Goal: Information Seeking & Learning: Learn about a topic

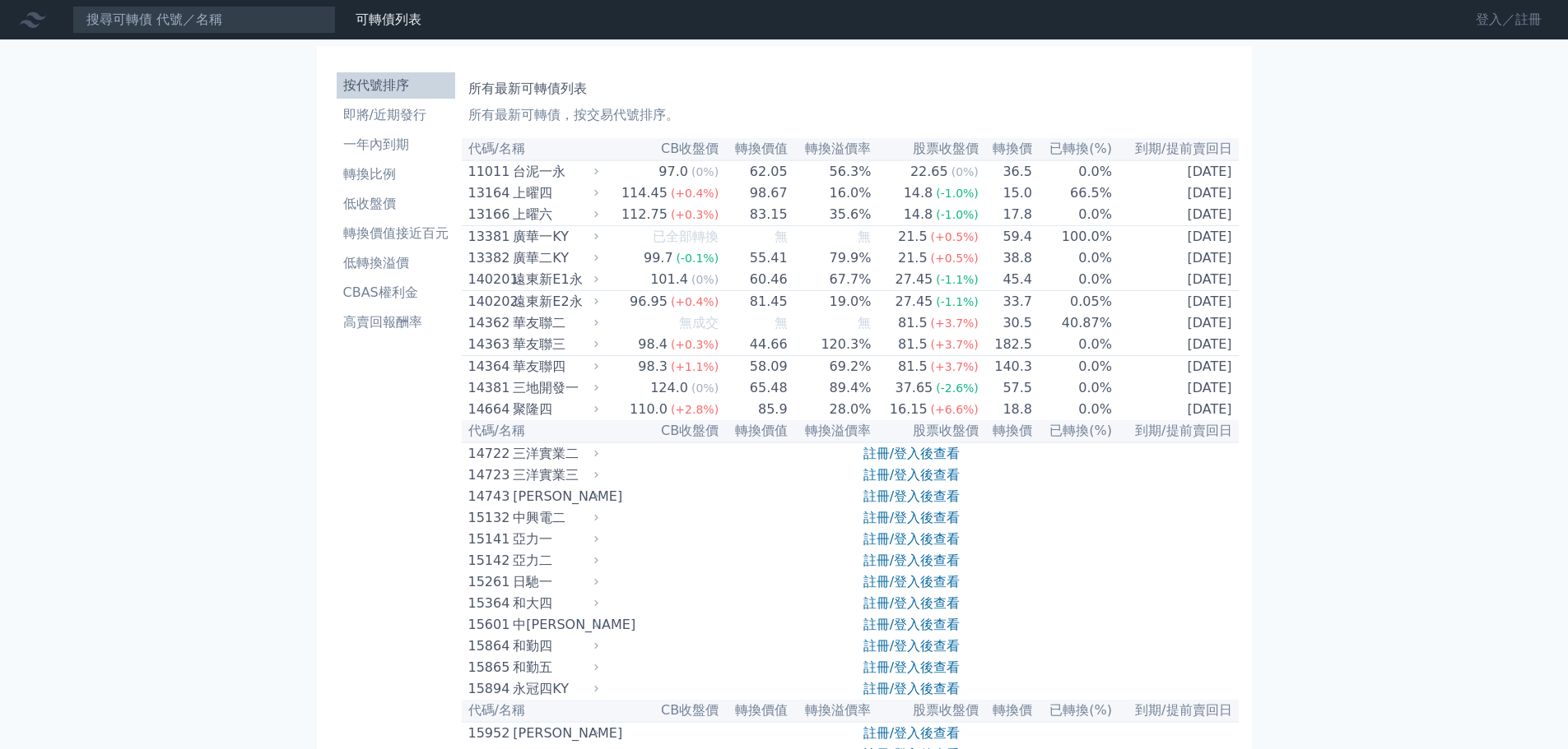
click at [1485, 16] on link "登入／註冊" at bounding box center [1508, 19] width 92 height 26
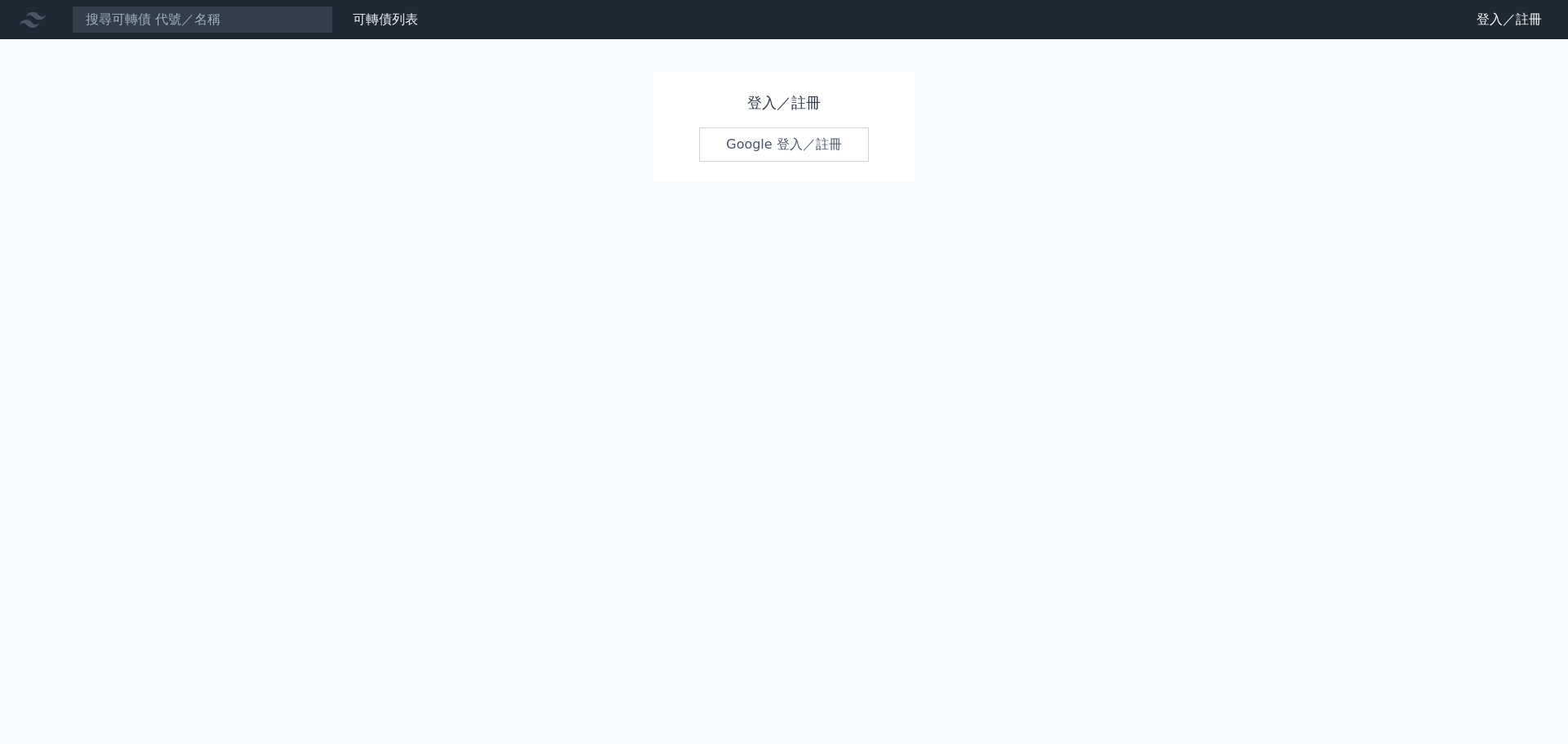
click at [799, 150] on link "Google 登入／註冊" at bounding box center [784, 145] width 170 height 34
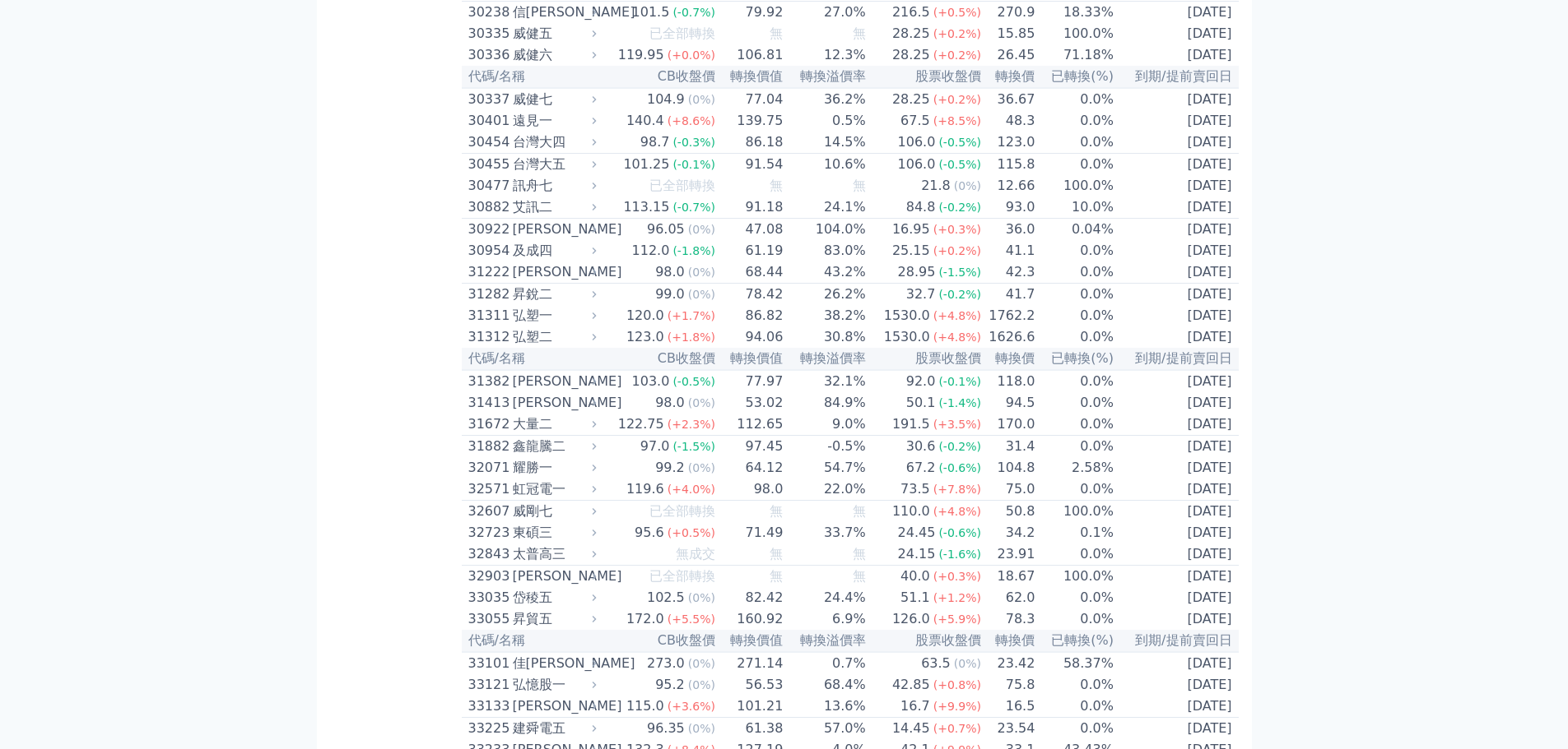
scroll to position [2303, 0]
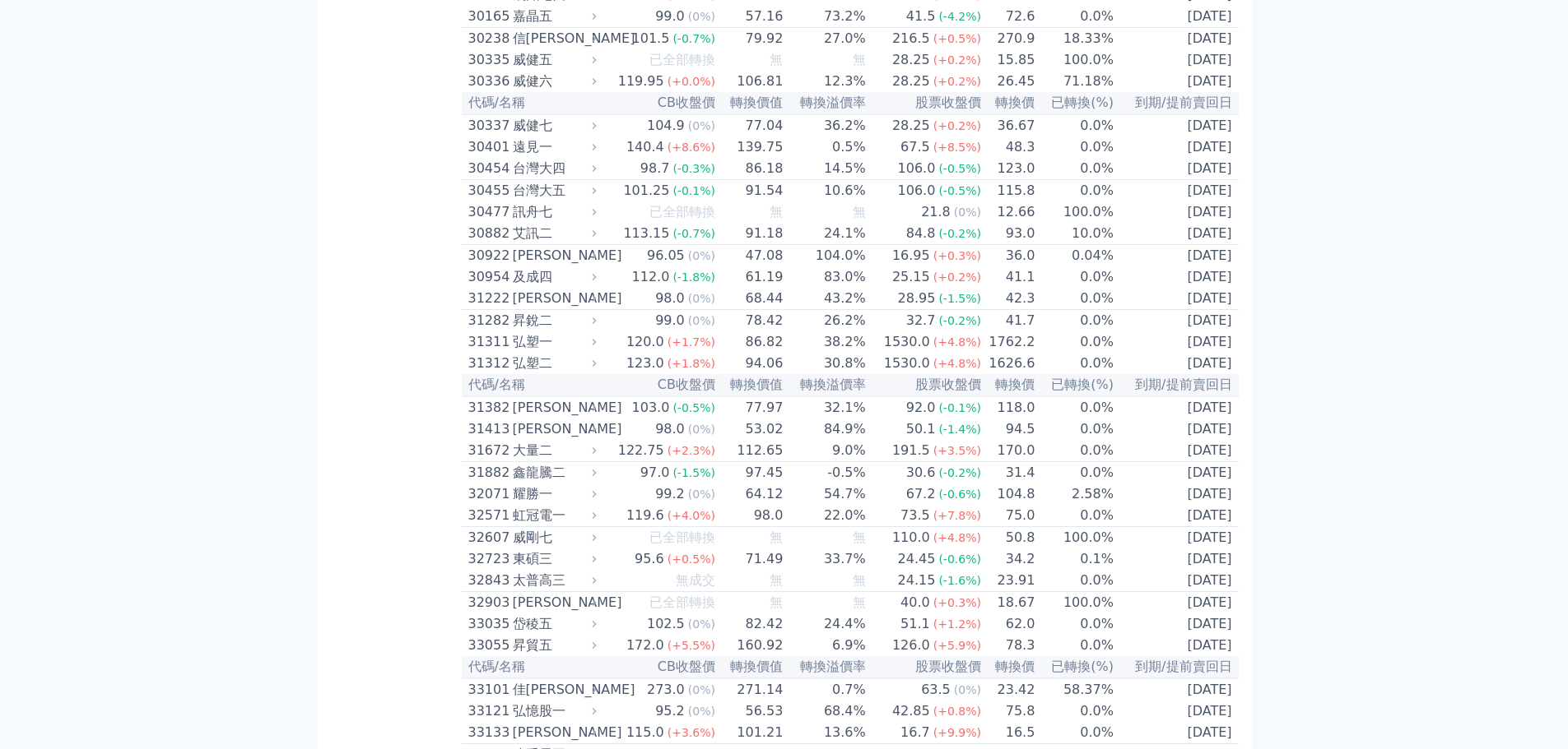
click at [493, 70] on div "30335" at bounding box center [488, 60] width 40 height 20
click at [492, 70] on div "30335" at bounding box center [488, 60] width 40 height 20
click at [515, 70] on div "威健五" at bounding box center [553, 60] width 81 height 20
click at [516, 91] on div "威健六" at bounding box center [553, 82] width 81 height 20
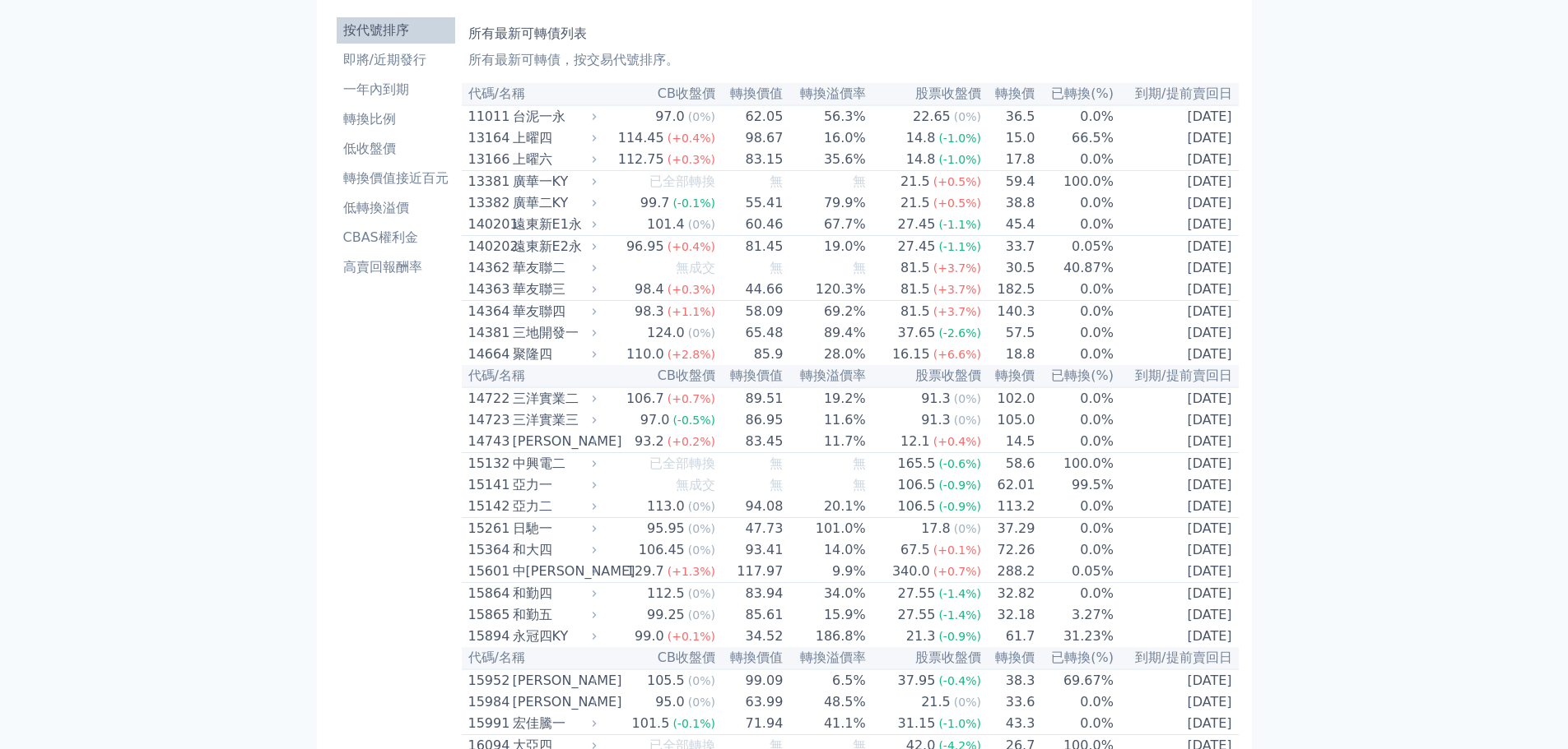
scroll to position [0, 0]
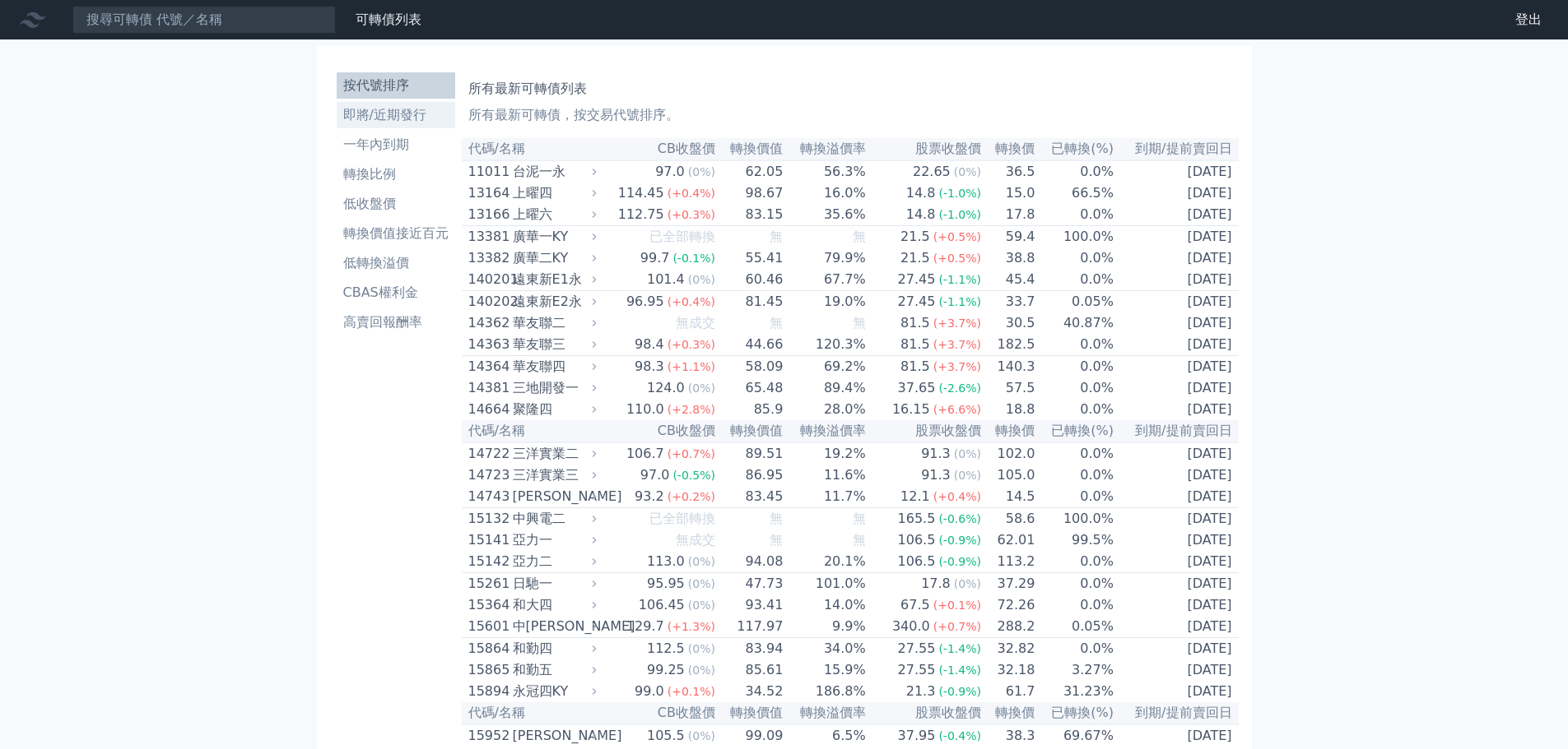
click at [400, 109] on li "即將/近期發行" at bounding box center [396, 116] width 118 height 20
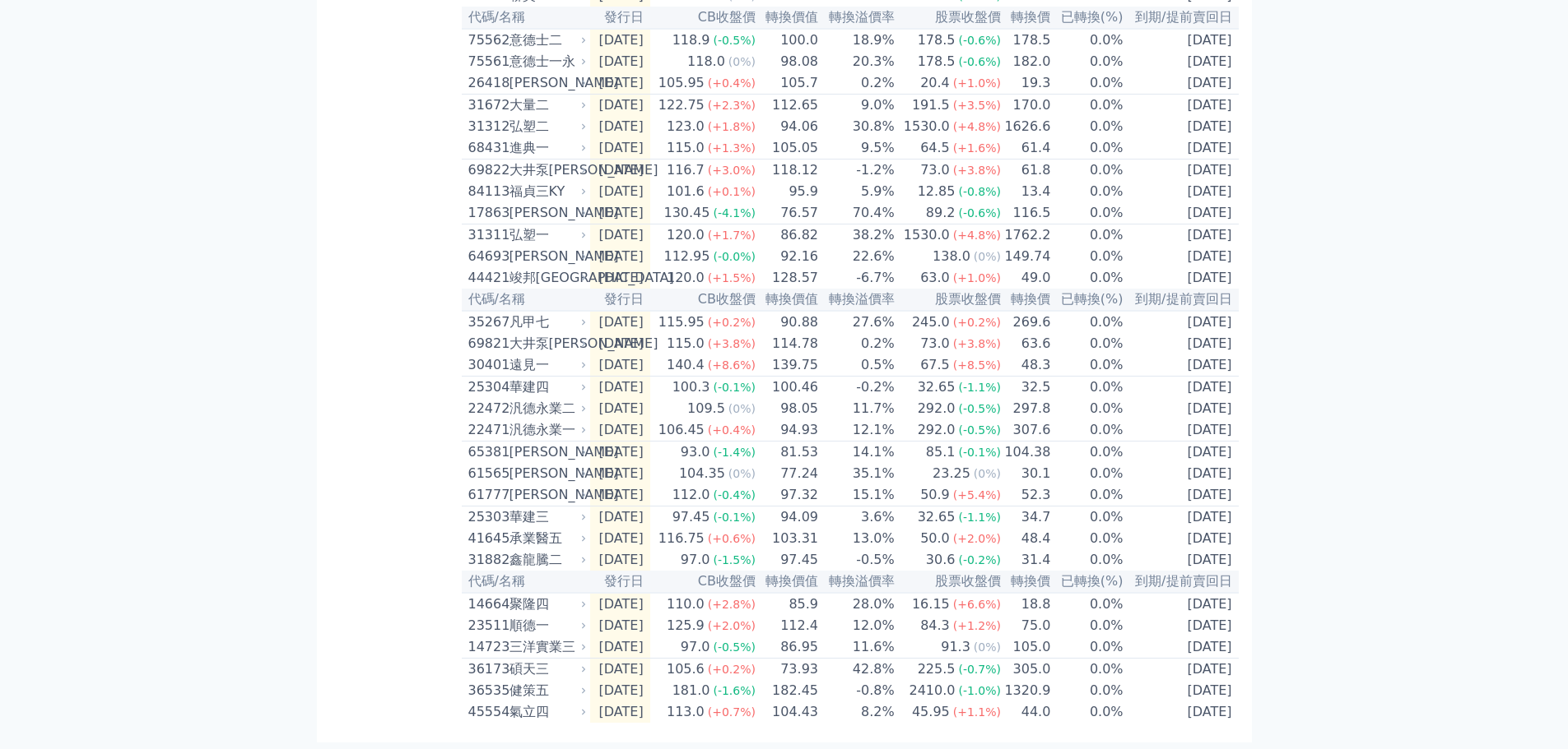
scroll to position [490, 0]
click at [532, 667] on div "碩天三" at bounding box center [545, 670] width 74 height 20
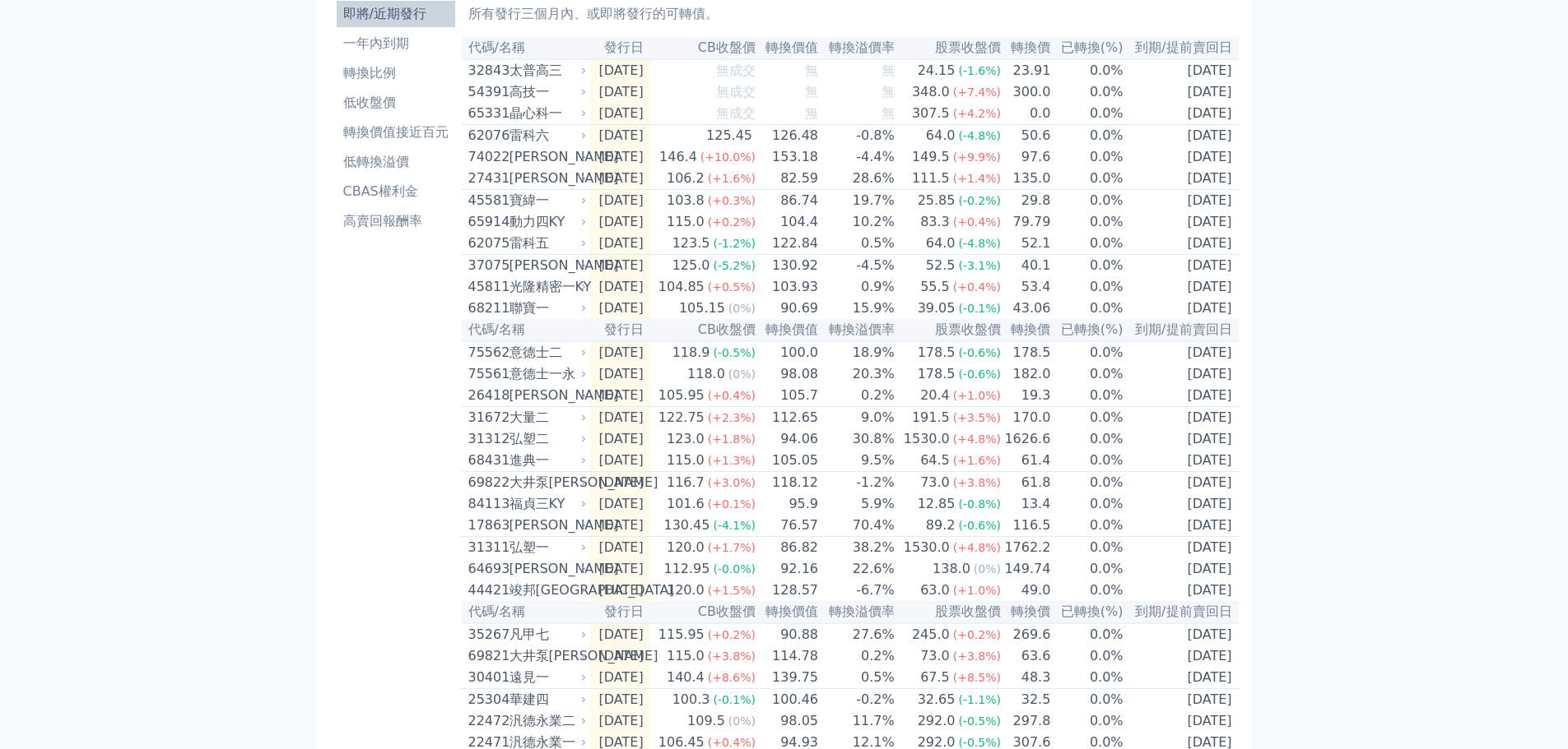
scroll to position [0, 0]
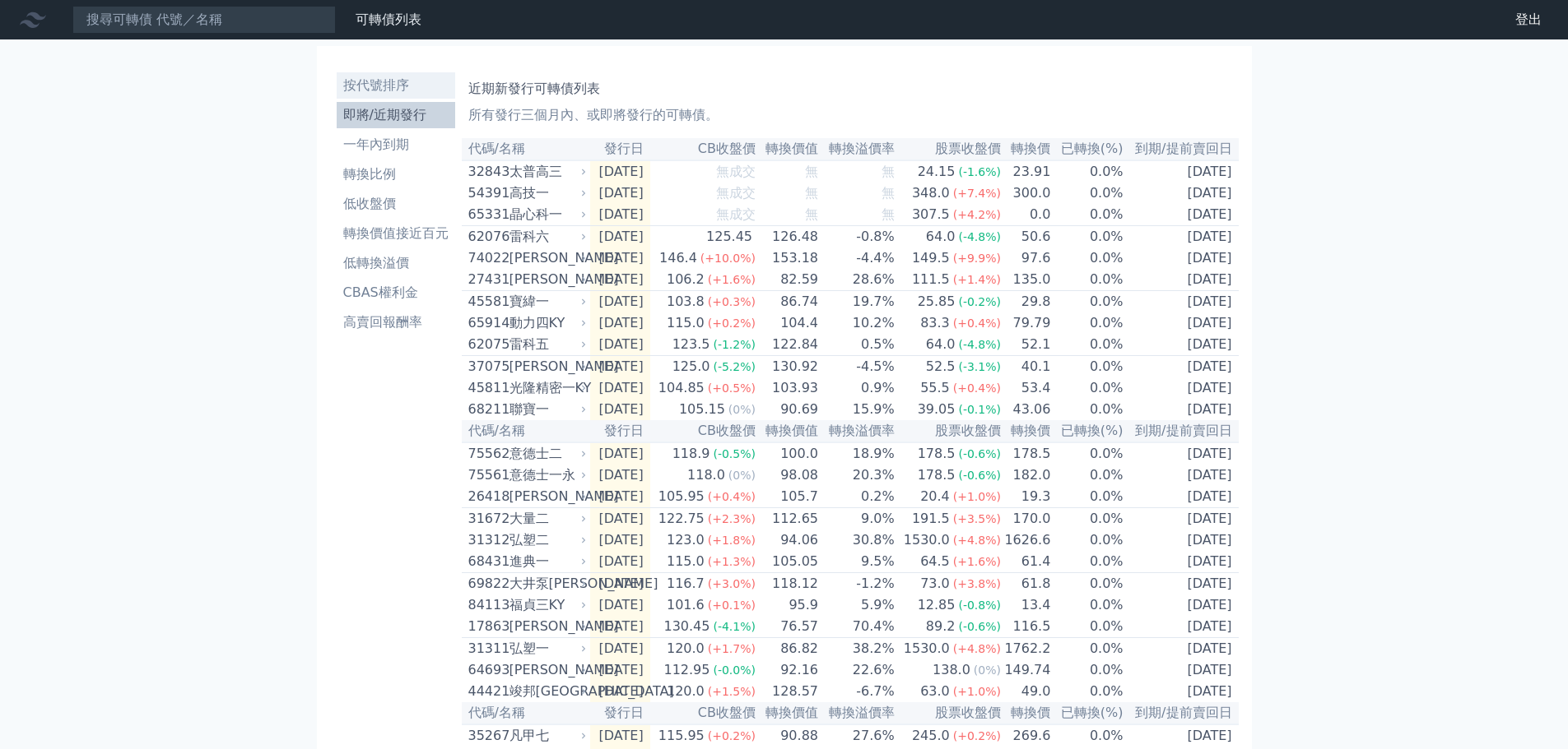
click at [410, 82] on li "按代號排序" at bounding box center [396, 86] width 118 height 20
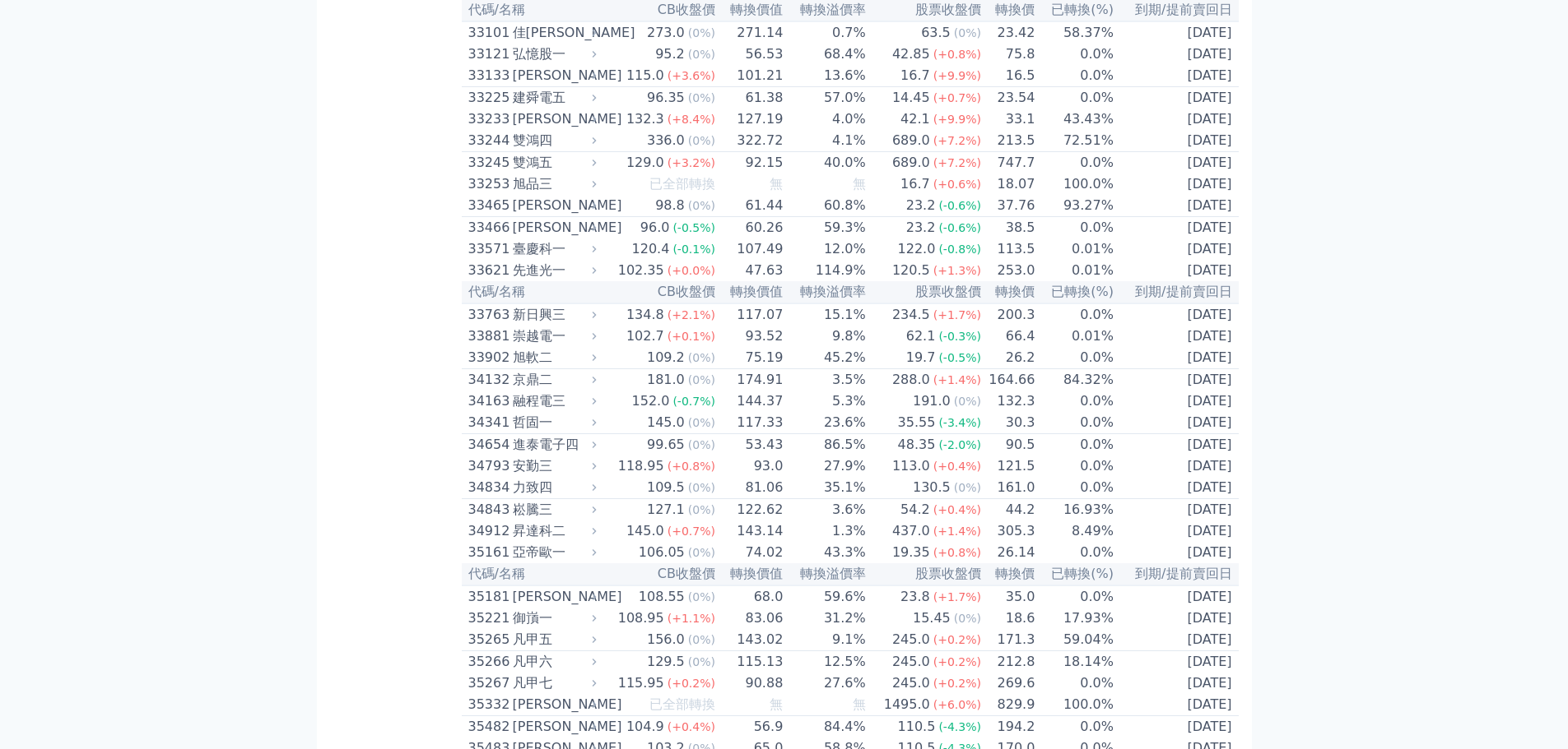
scroll to position [2961, 0]
click at [542, 324] on div "新日興三" at bounding box center [553, 314] width 81 height 20
click at [519, 324] on div "新日興三" at bounding box center [553, 314] width 81 height 20
click at [518, 324] on div "新日興三" at bounding box center [553, 314] width 81 height 20
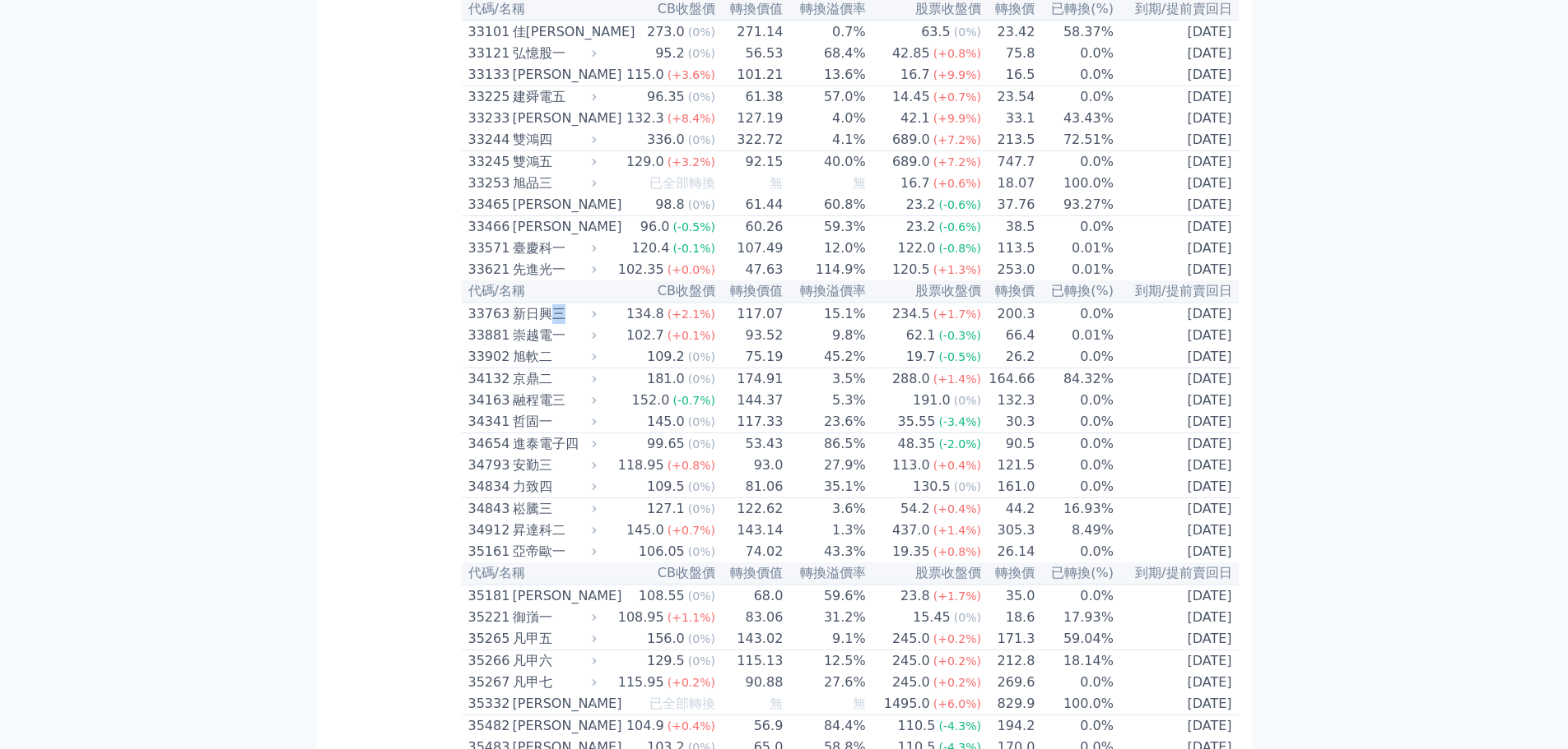
click at [560, 324] on div "新日興三" at bounding box center [553, 314] width 81 height 20
click at [558, 324] on div "新日興三" at bounding box center [553, 314] width 81 height 20
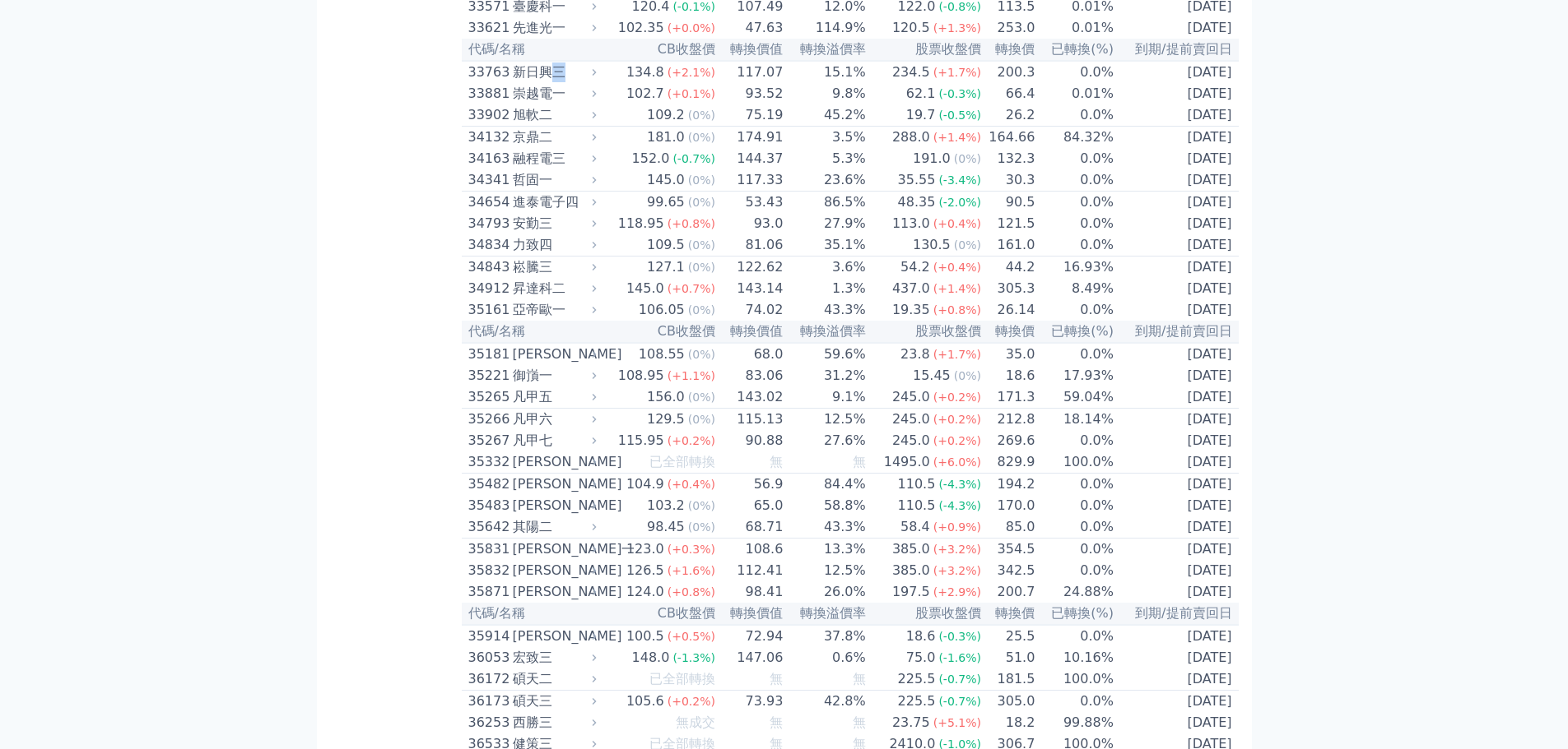
scroll to position [3207, 0]
click at [487, 77] on div "33763" at bounding box center [488, 67] width 40 height 20
click at [484, 77] on div "33763" at bounding box center [488, 67] width 40 height 20
click at [565, 77] on div "新日興三" at bounding box center [553, 67] width 81 height 20
click at [558, 77] on div "新日興三" at bounding box center [553, 67] width 81 height 20
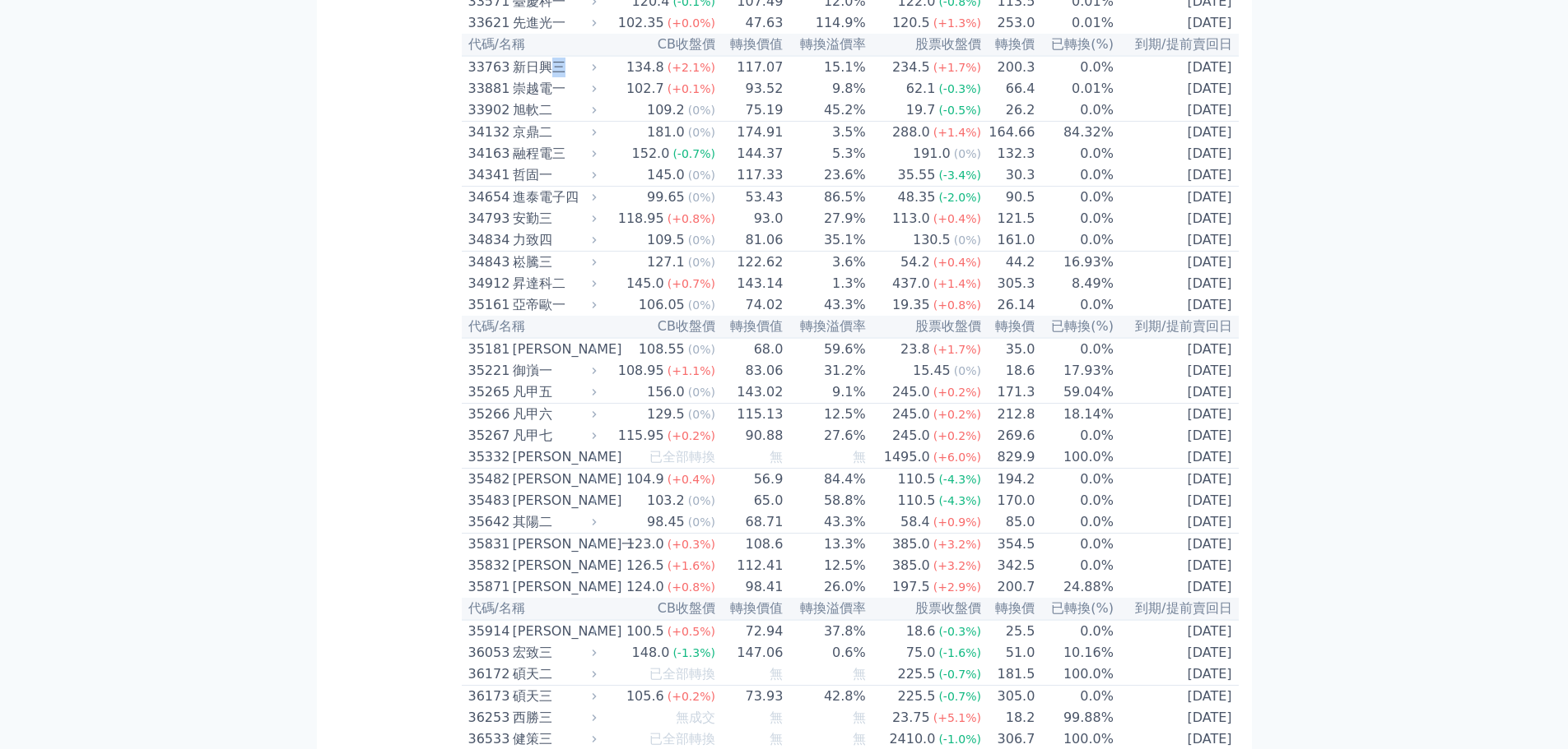
click at [557, 77] on div "新日興三" at bounding box center [553, 67] width 81 height 20
click at [539, 77] on div "新日興三" at bounding box center [553, 67] width 81 height 20
click at [533, 98] on div "崇越電一" at bounding box center [553, 89] width 81 height 20
click at [532, 98] on div "崇越電一" at bounding box center [553, 89] width 81 height 20
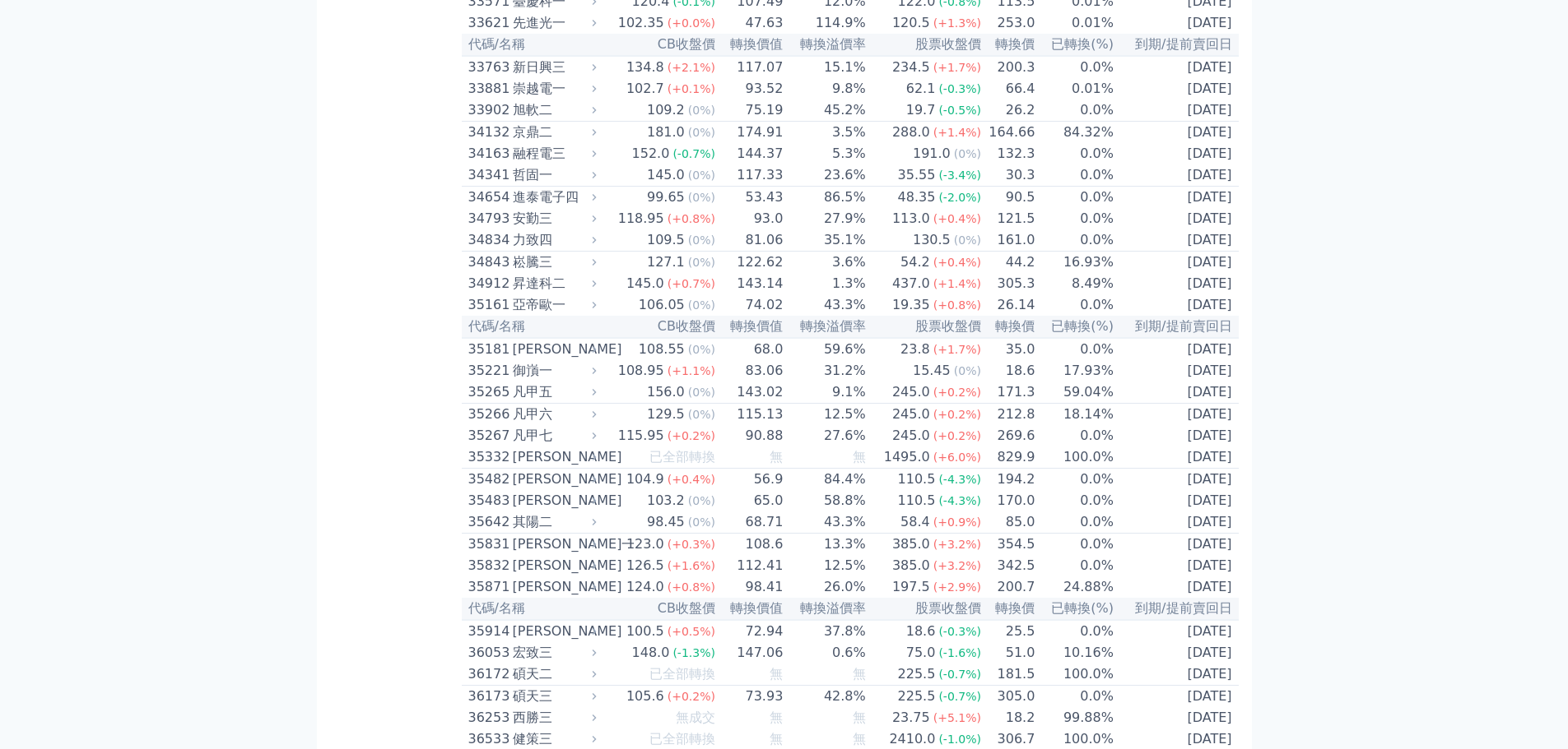
click at [538, 77] on div "新日興三" at bounding box center [553, 67] width 81 height 20
click at [532, 250] on div "力致四" at bounding box center [553, 240] width 81 height 20
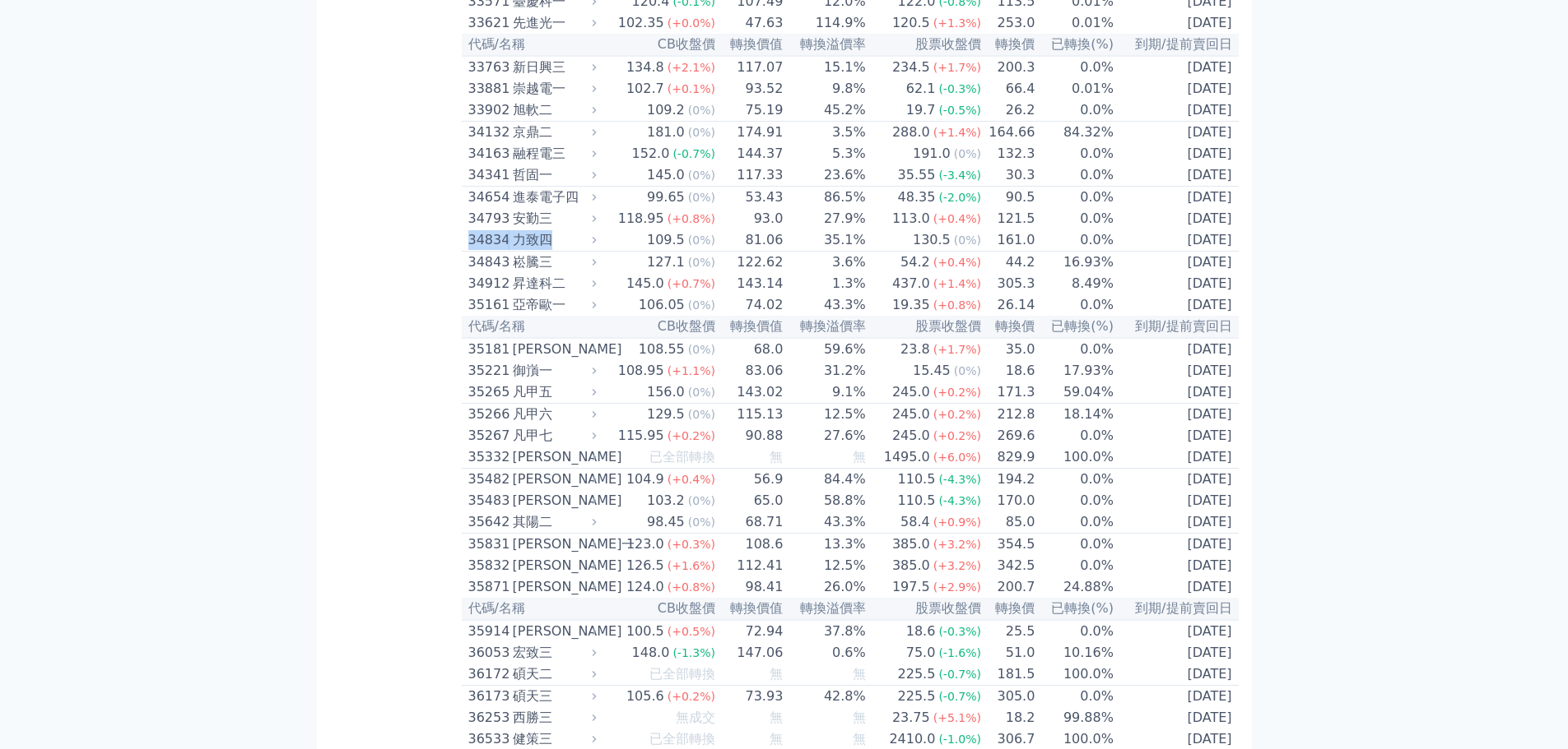
click at [532, 250] on div "力致四" at bounding box center [553, 240] width 81 height 20
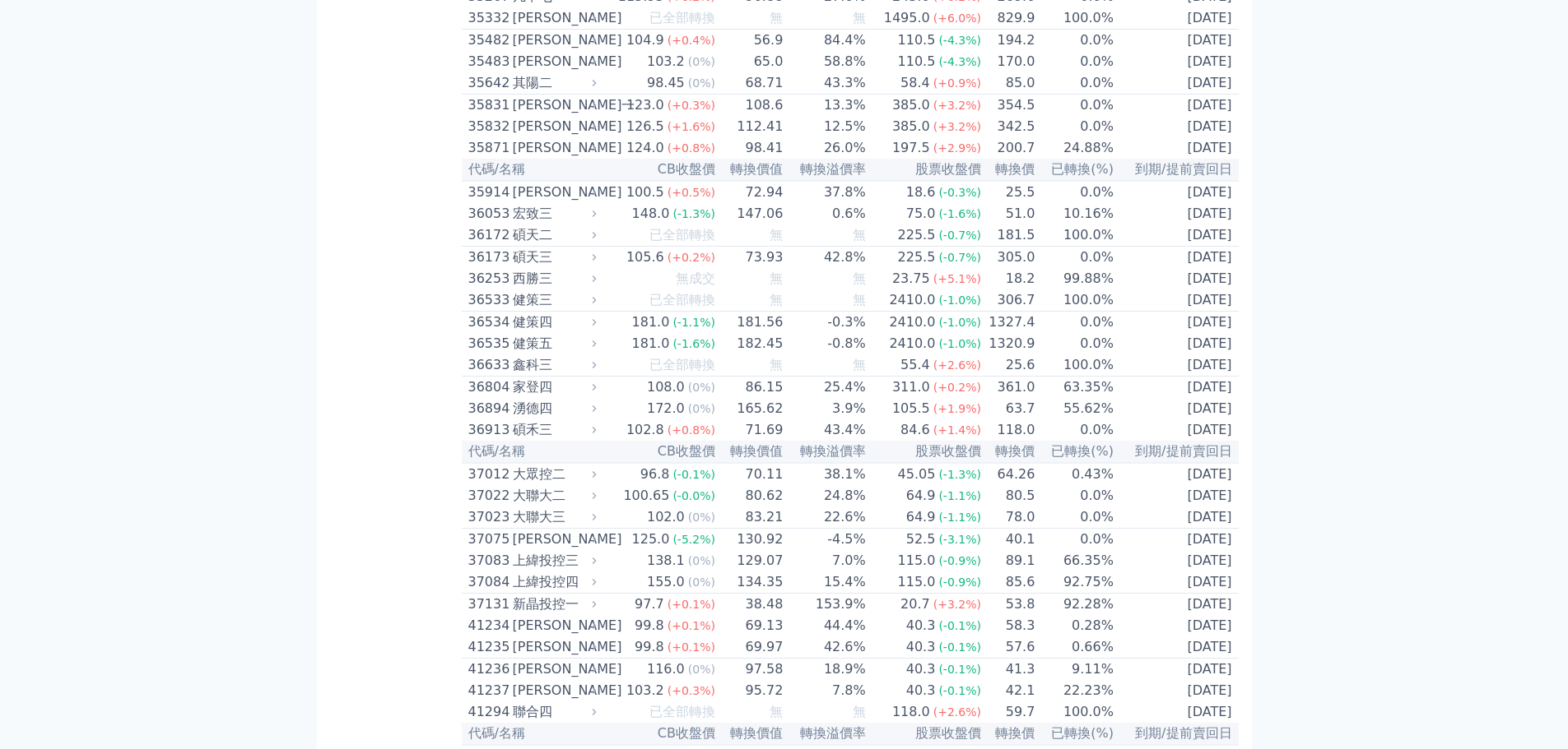
scroll to position [3701, 0]
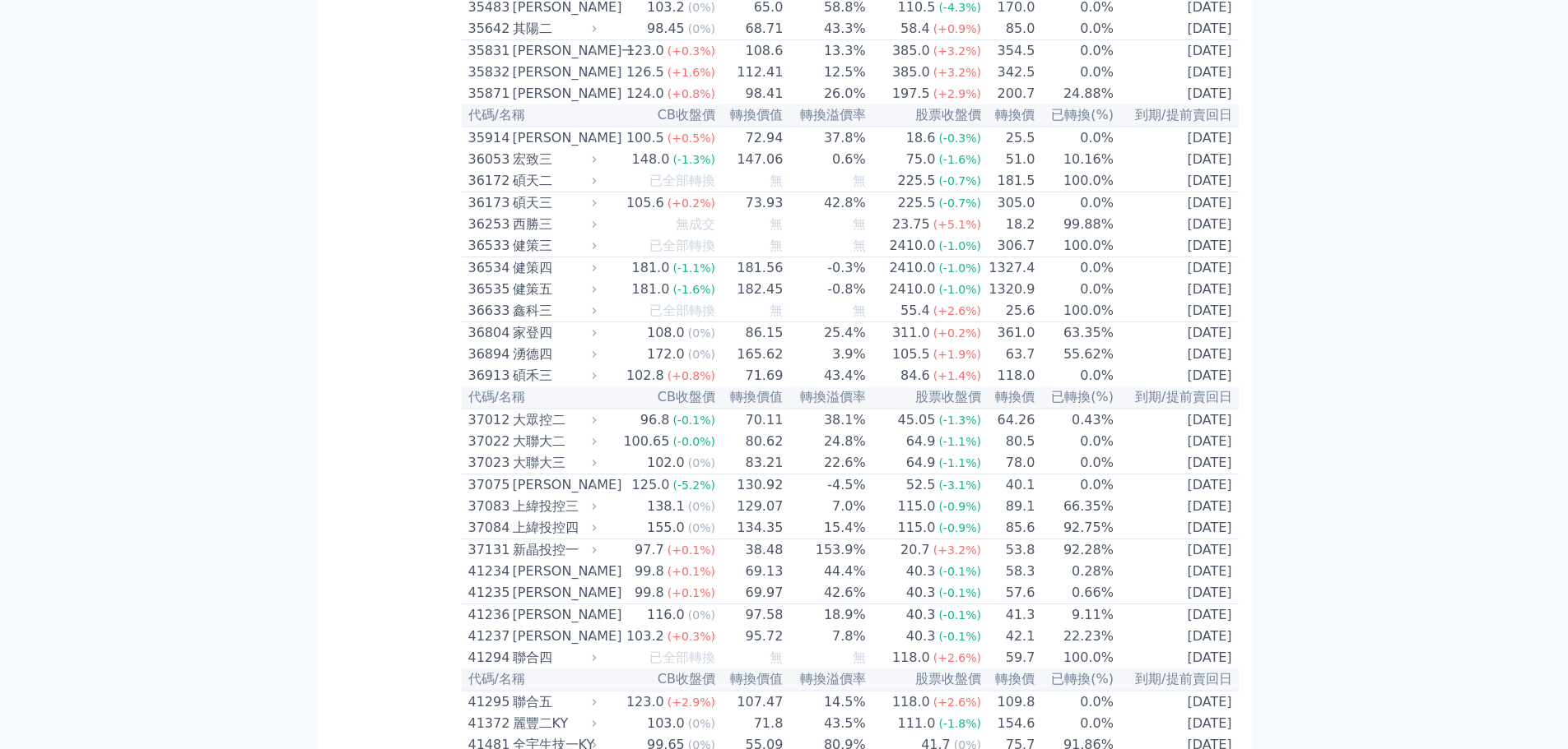
click at [544, 169] on div "宏致三" at bounding box center [553, 159] width 81 height 20
click at [535, 215] on td "36173 碩天三" at bounding box center [531, 203] width 139 height 22
click at [535, 191] on div "碩天二" at bounding box center [553, 181] width 81 height 20
click at [535, 213] on div "碩天三" at bounding box center [553, 203] width 81 height 20
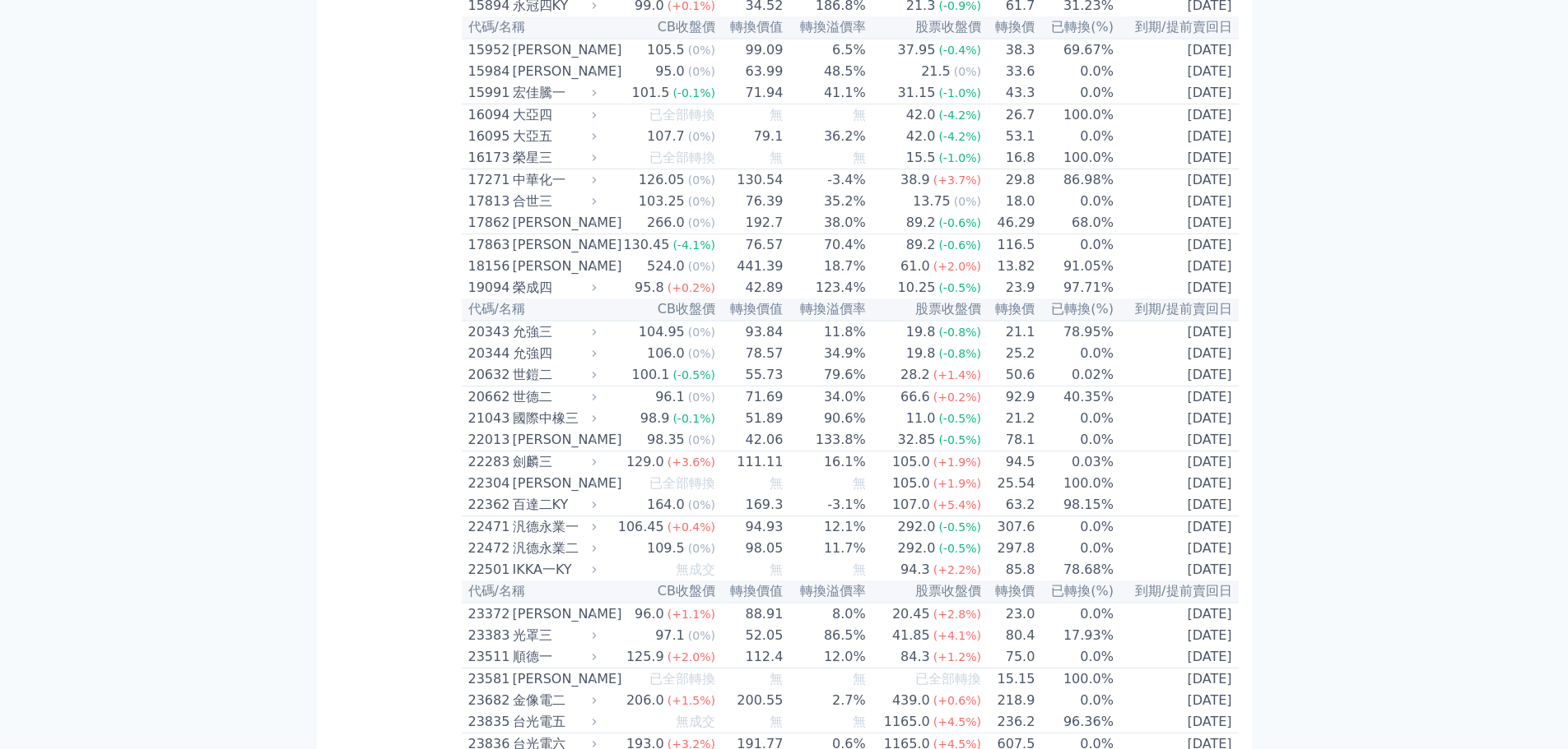
scroll to position [0, 0]
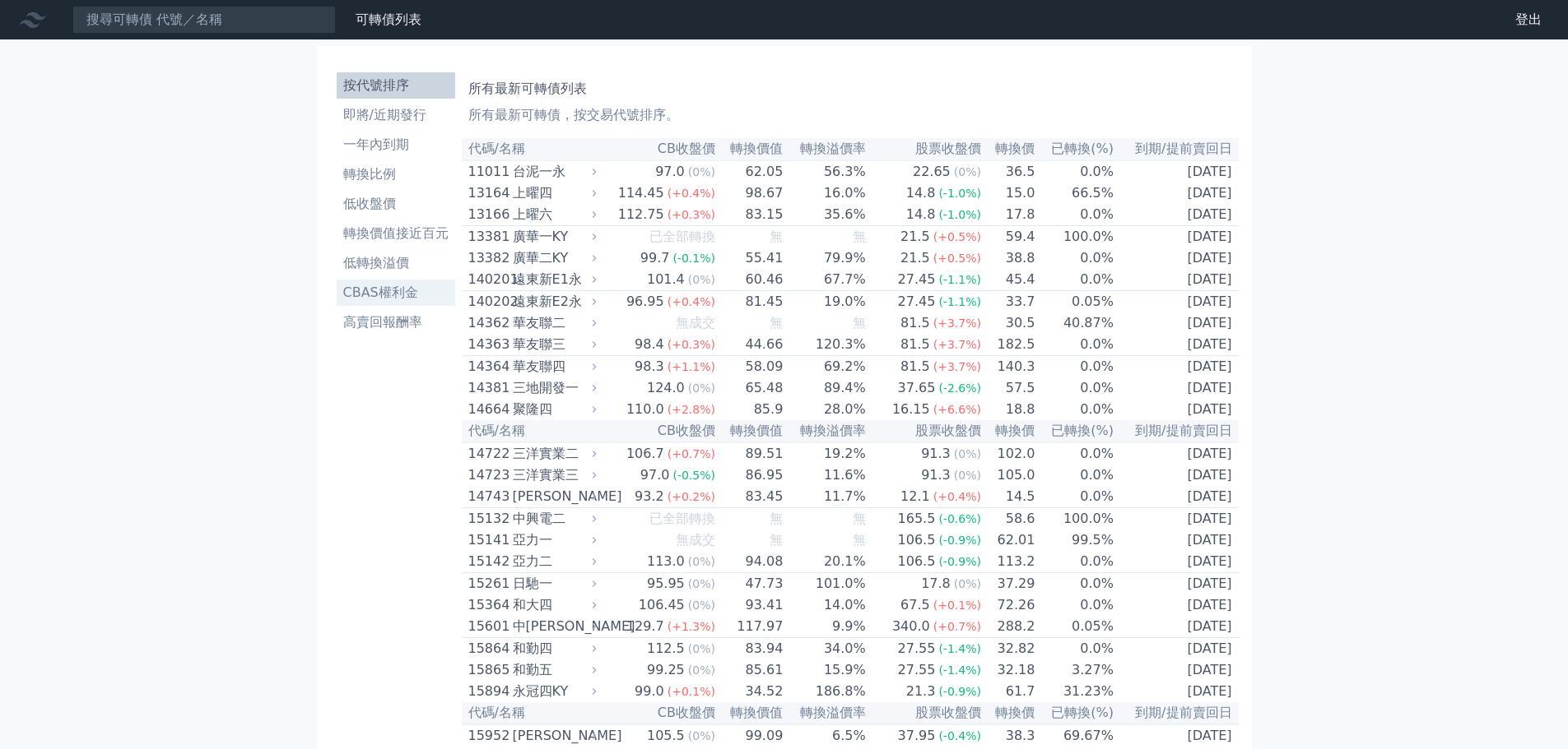
click at [398, 302] on li "CBAS權利金" at bounding box center [396, 293] width 118 height 20
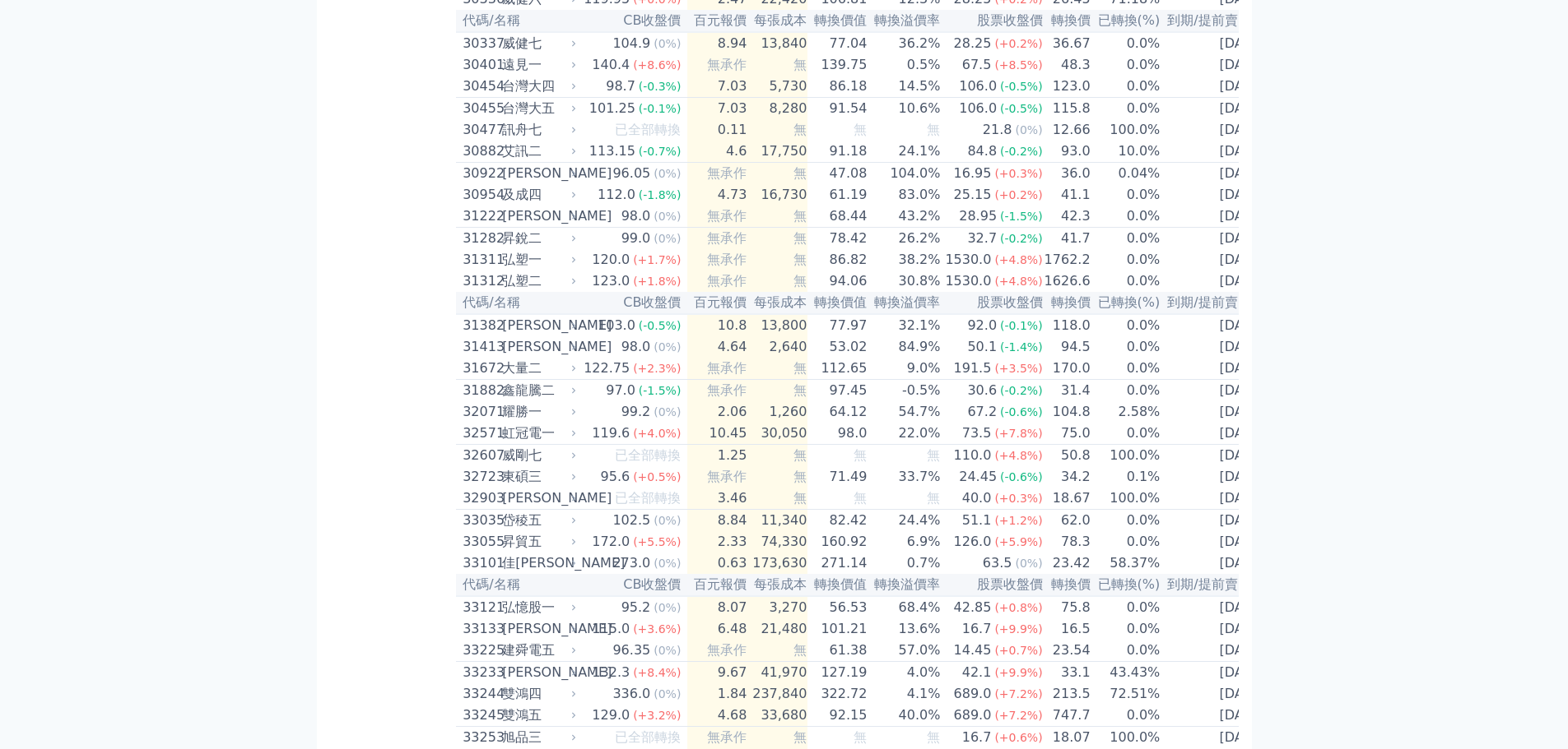
scroll to position [2303, 0]
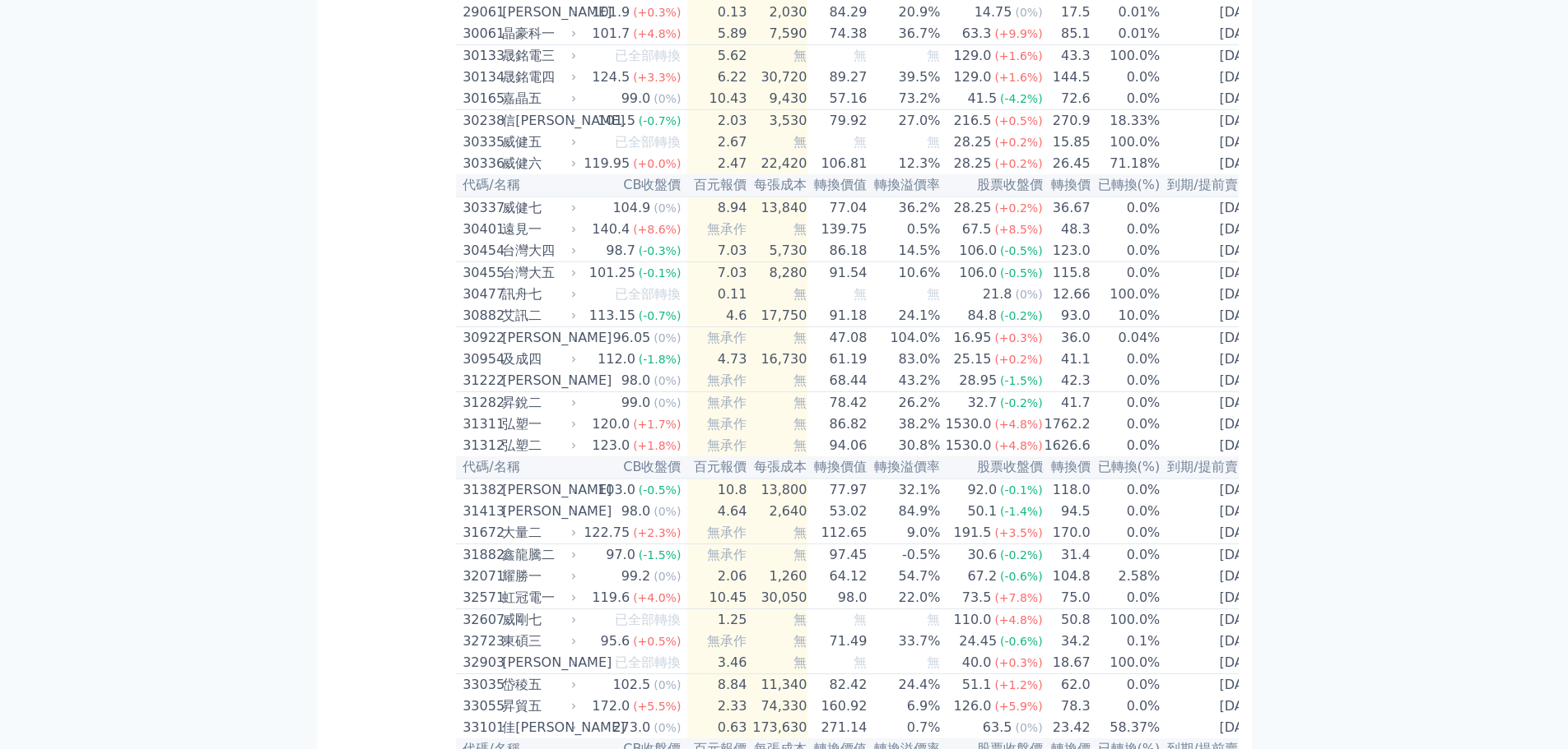
click at [535, 87] on div "晟銘電四" at bounding box center [537, 77] width 71 height 20
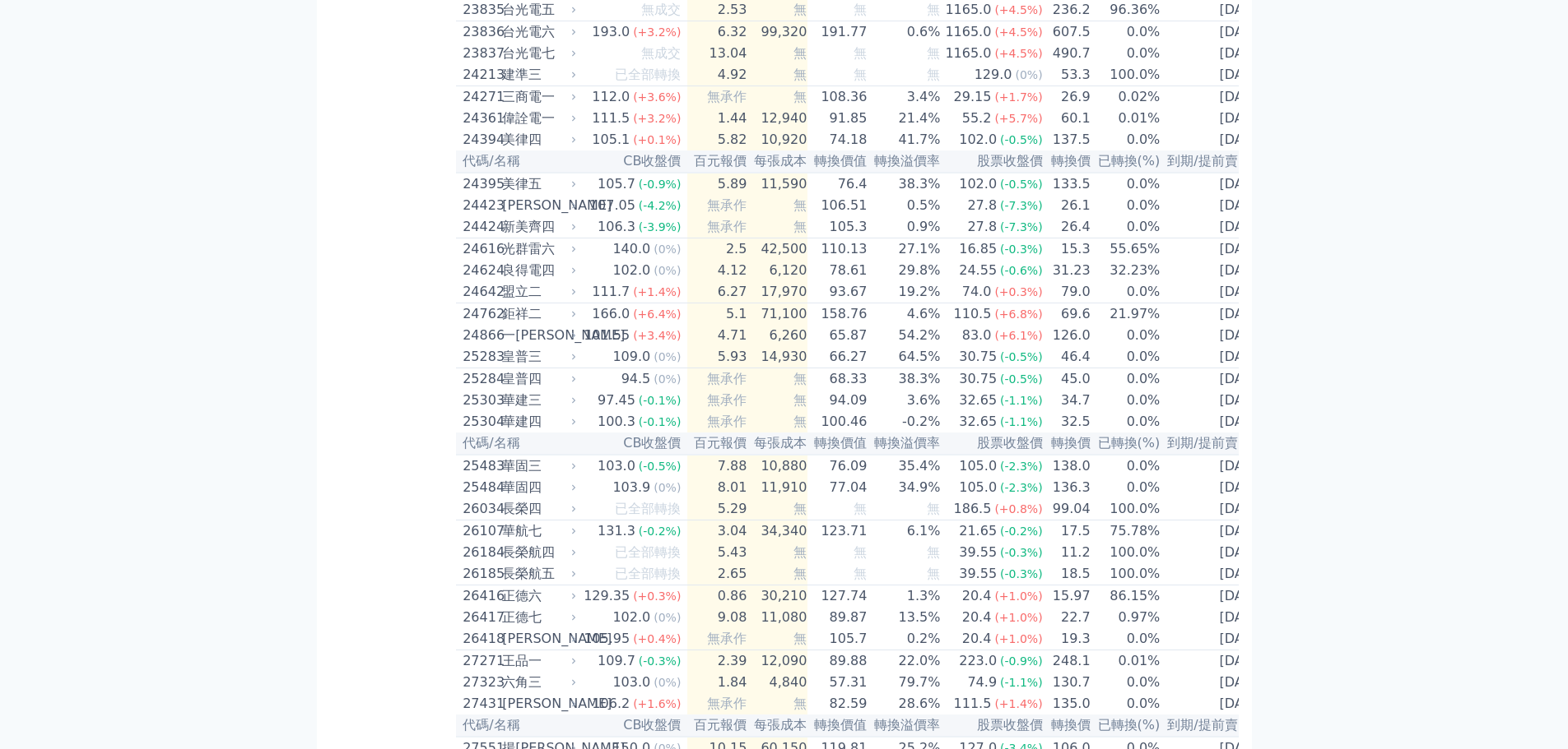
scroll to position [1069, 0]
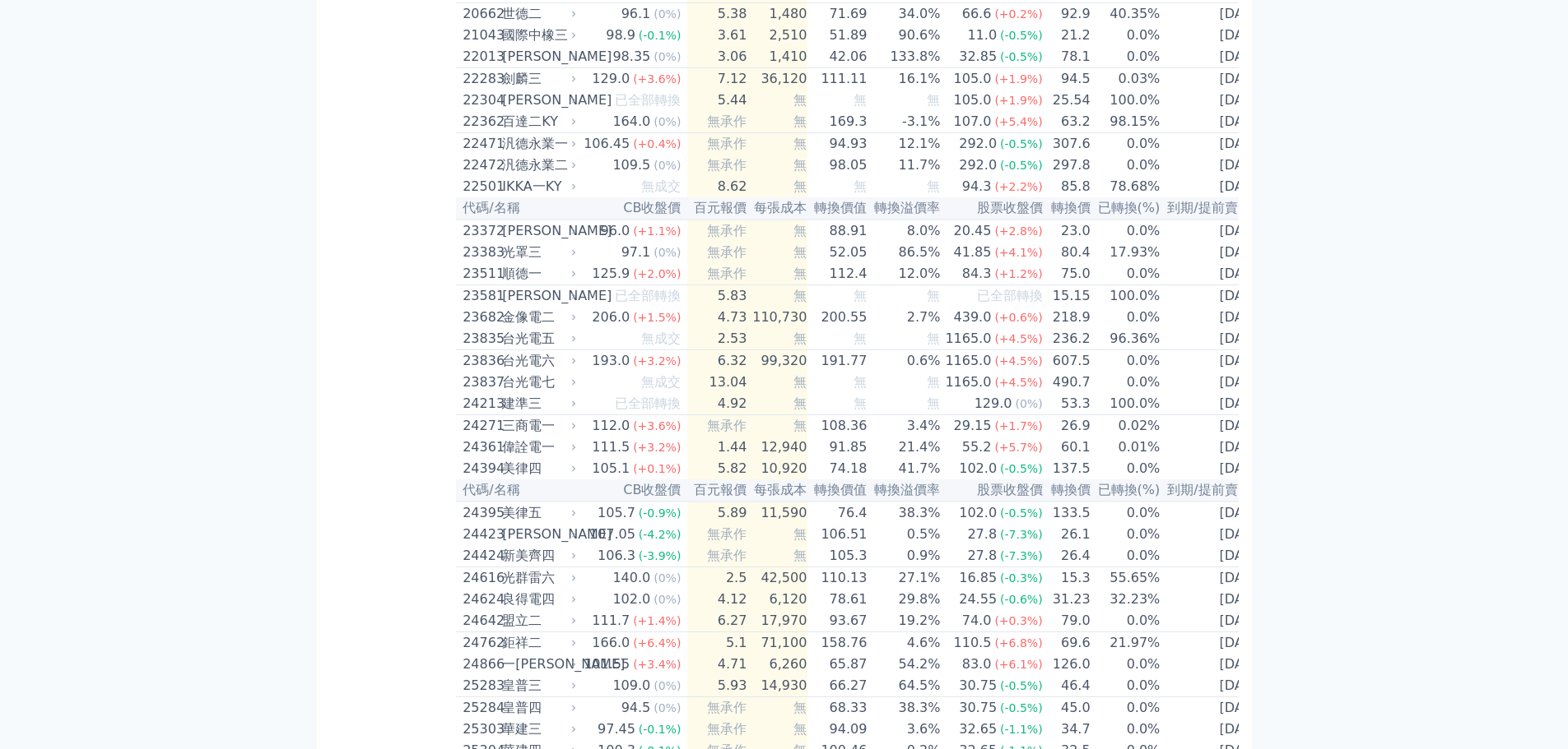
click at [508, 457] on div "偉詮電一" at bounding box center [537, 448] width 71 height 20
drag, startPoint x: 710, startPoint y: 721, endPoint x: 711, endPoint y: 734, distance: 13.0
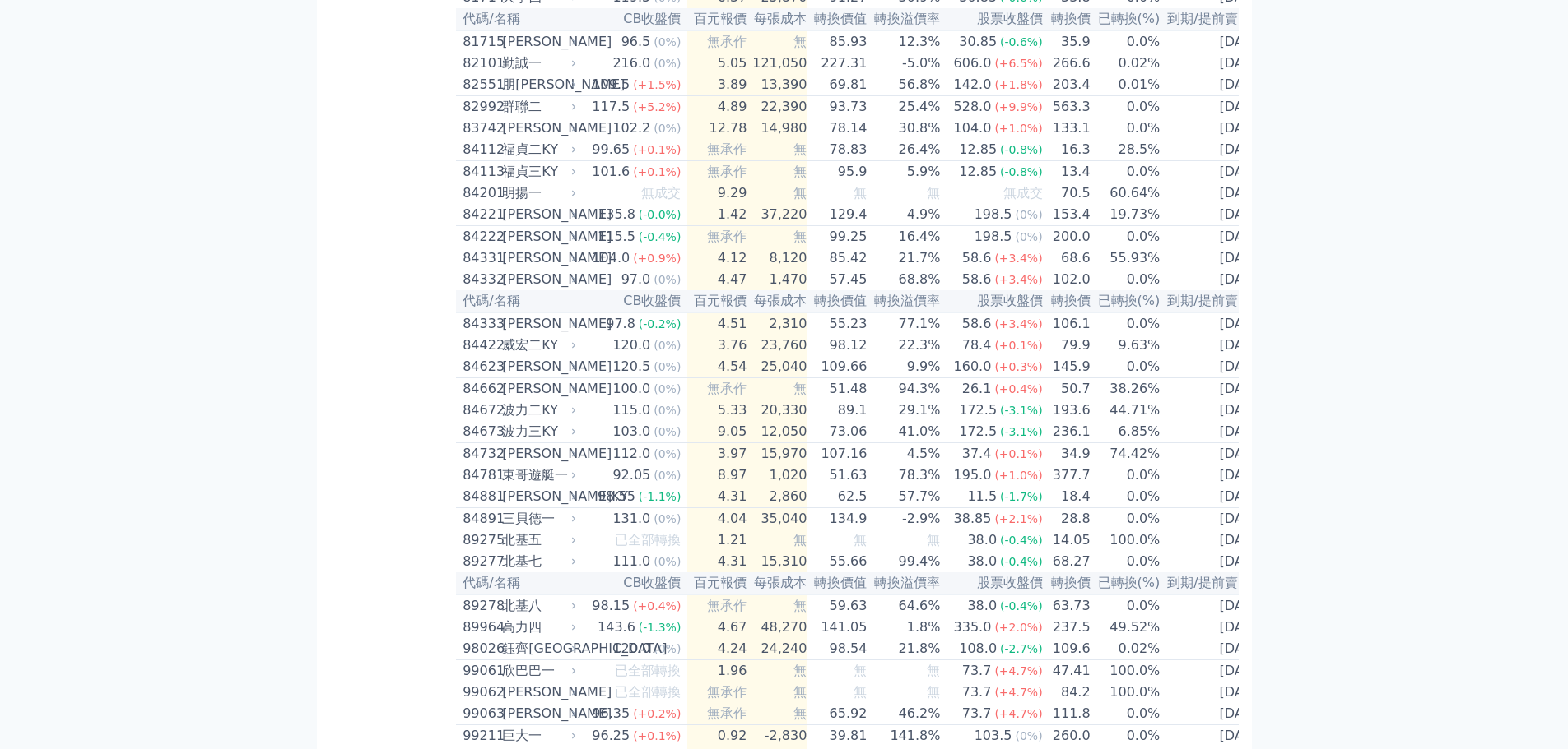
scroll to position [9536, 0]
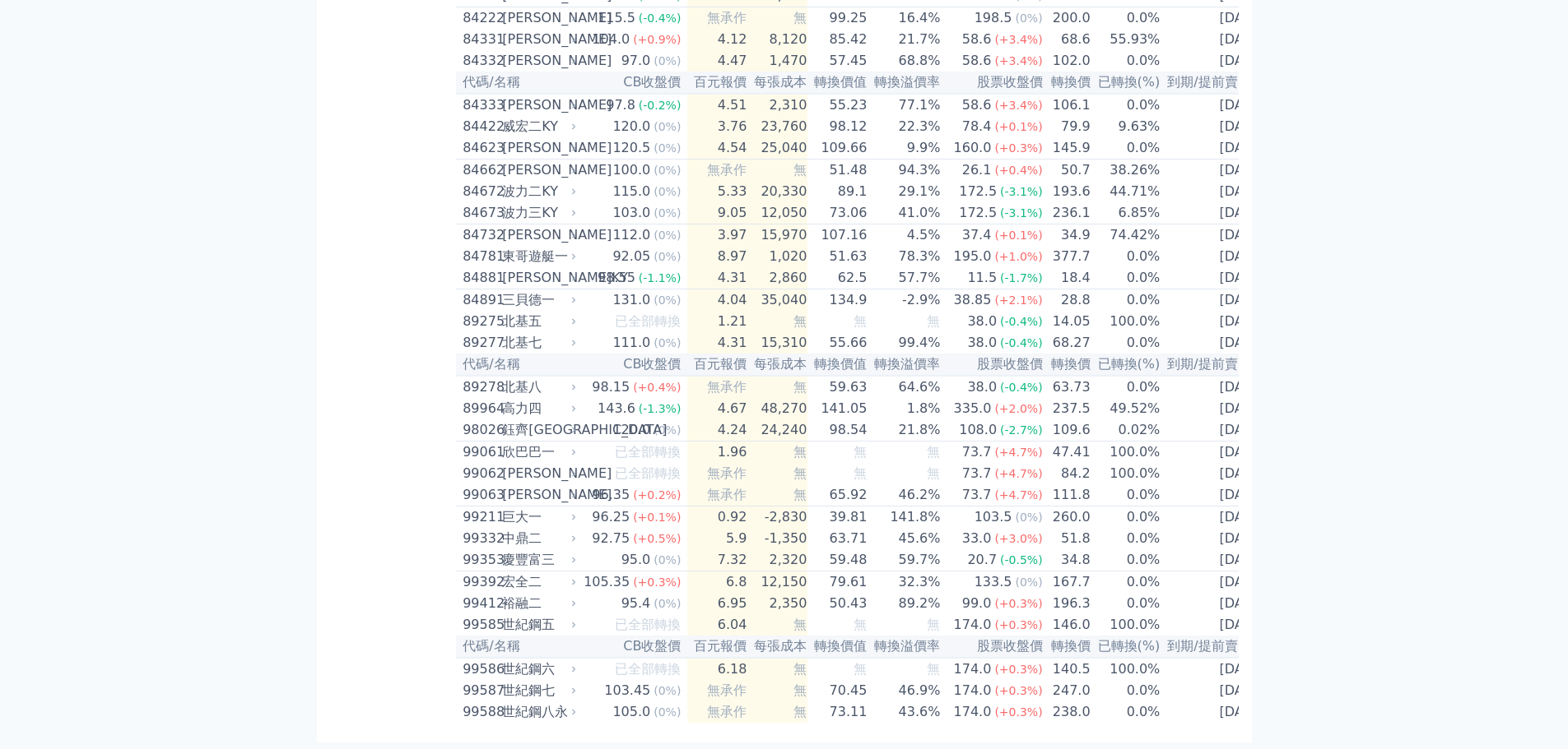
click at [521, 508] on div "巨大一" at bounding box center [537, 518] width 71 height 20
click at [517, 508] on div "巨大一" at bounding box center [537, 518] width 71 height 20
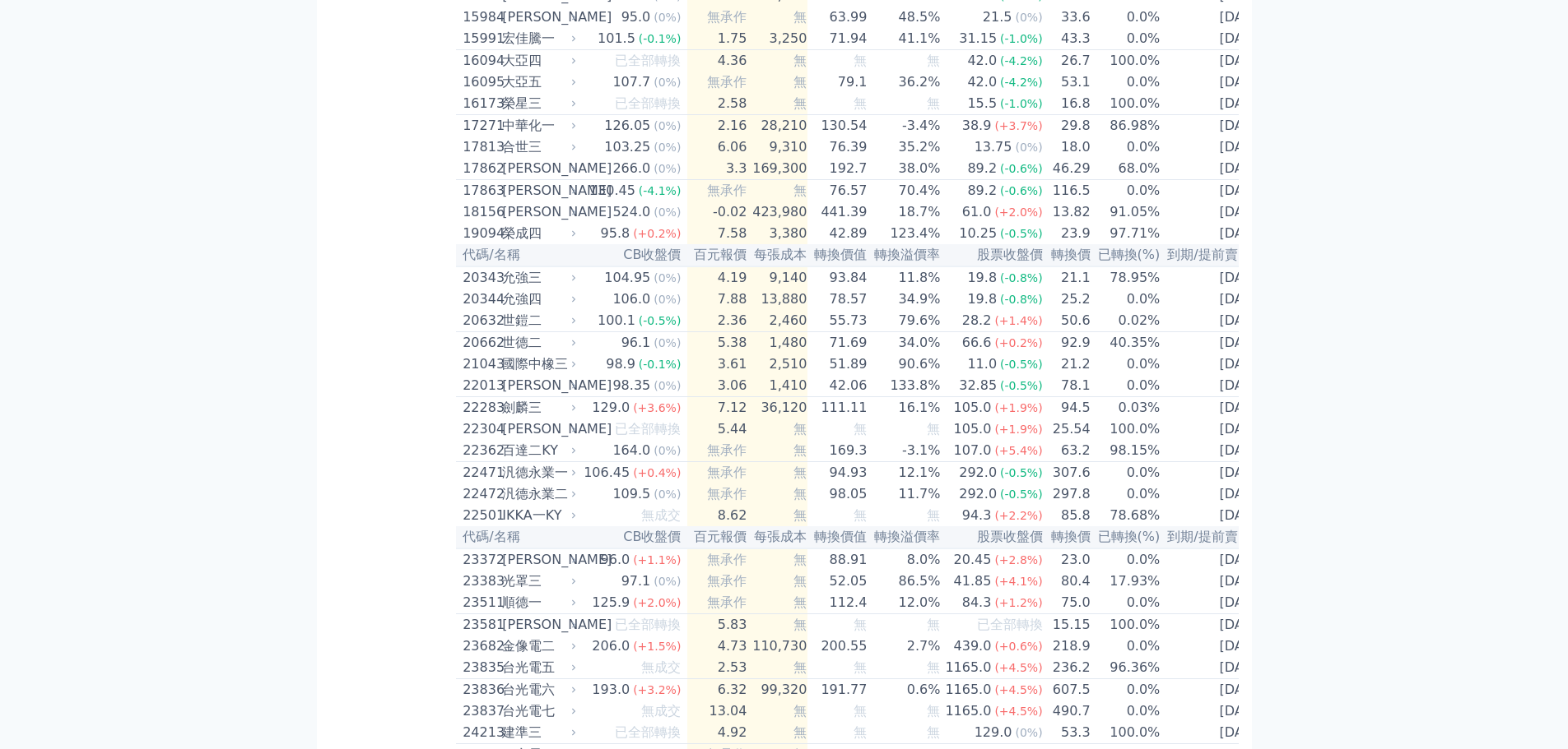
scroll to position [905, 0]
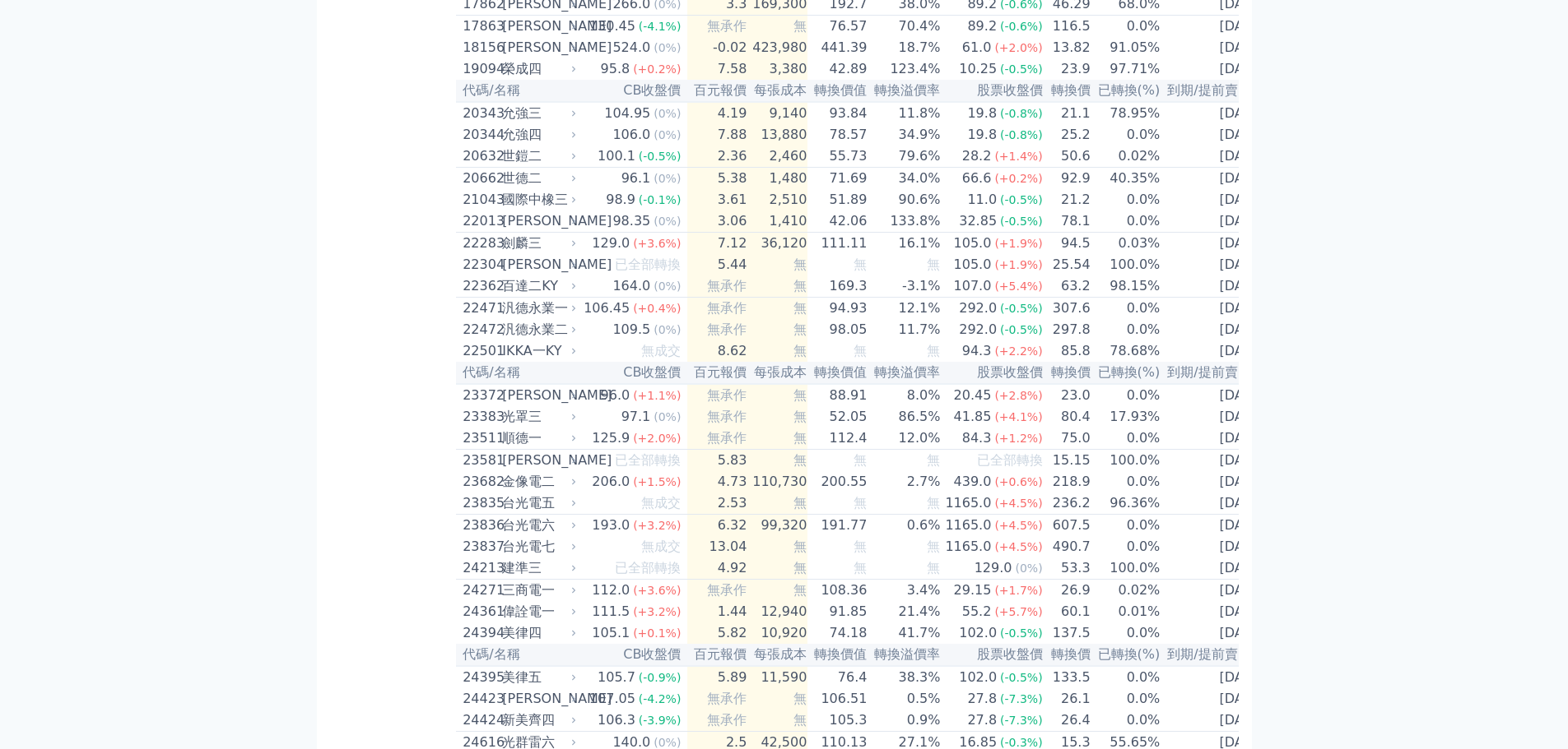
drag, startPoint x: 491, startPoint y: 339, endPoint x: 387, endPoint y: 434, distance: 140.9
